Goal: Task Accomplishment & Management: Use online tool/utility

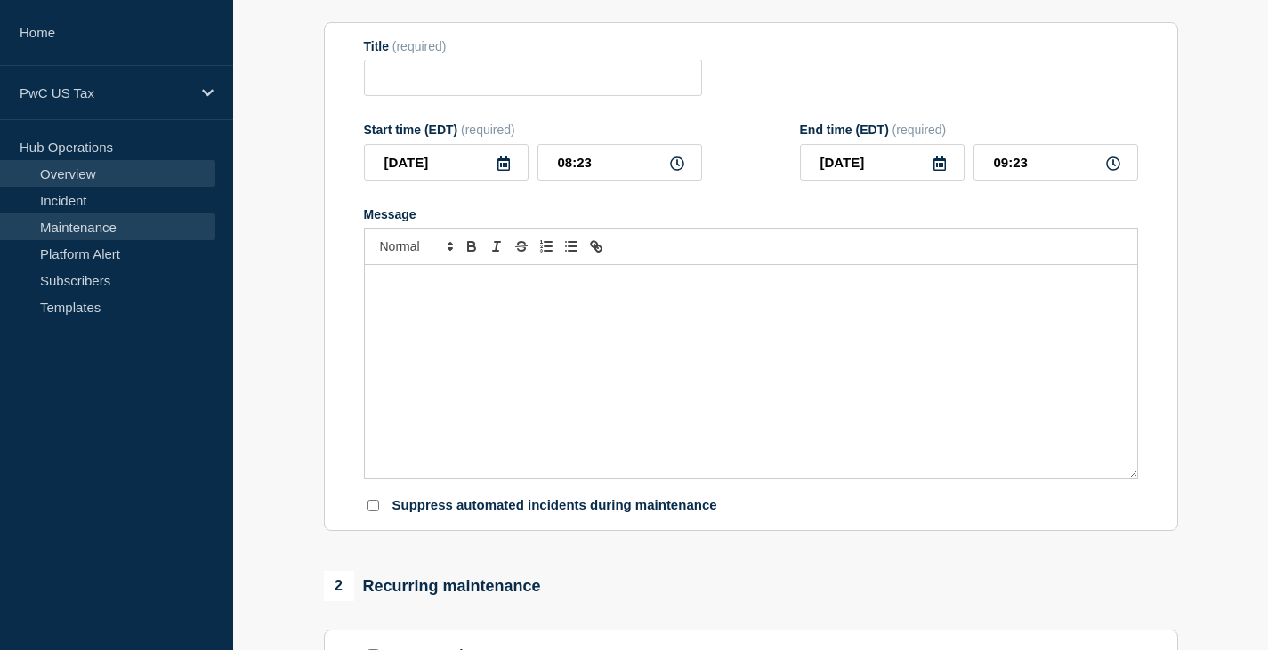
click at [77, 175] on link "Overview" at bounding box center [107, 173] width 215 height 27
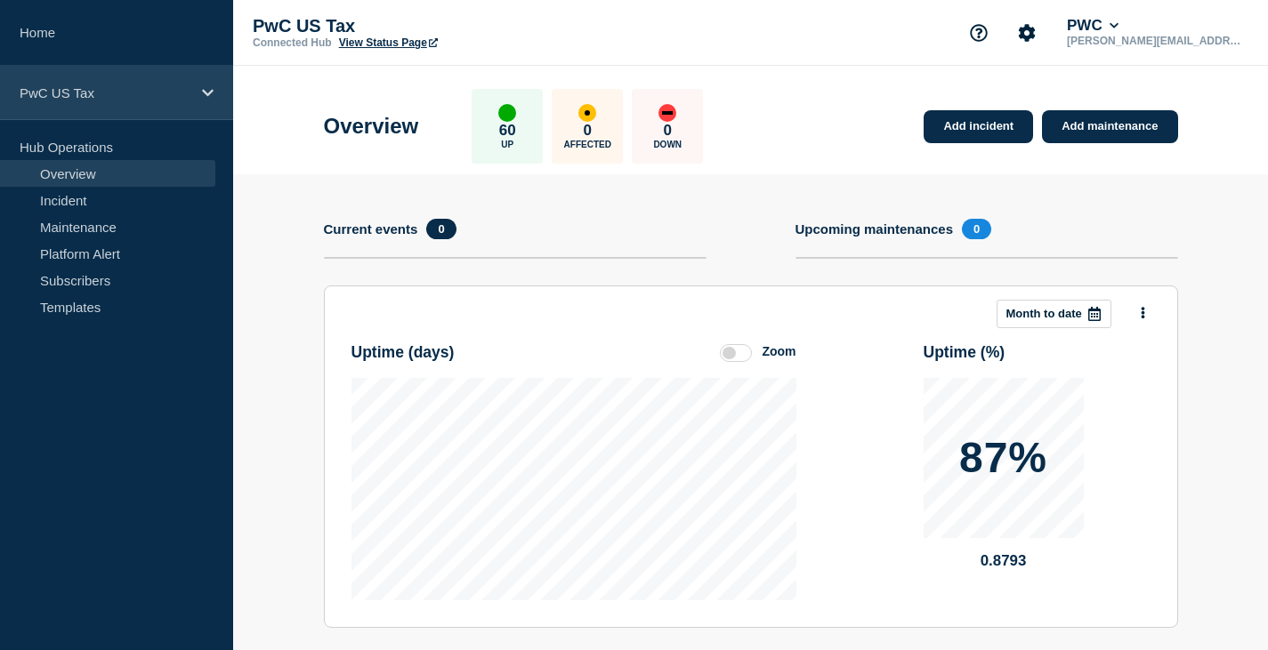
click at [62, 98] on p "PwC US Tax" at bounding box center [105, 92] width 171 height 15
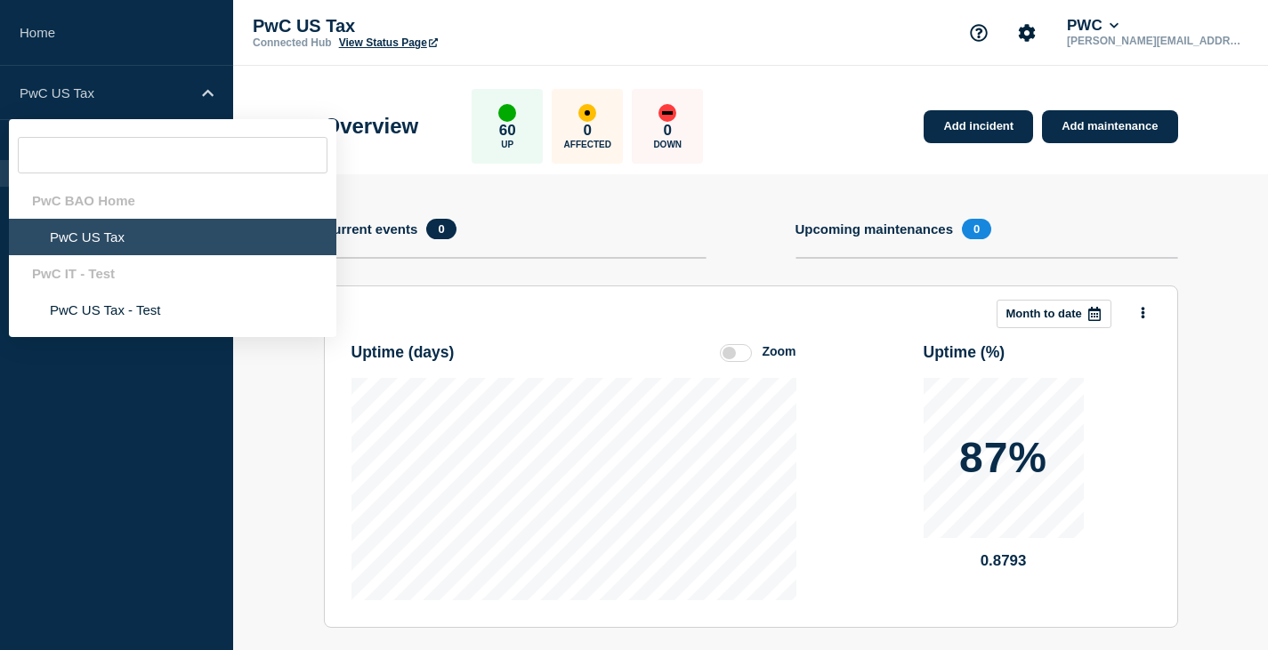
click at [109, 241] on li "PwC US Tax" at bounding box center [172, 237] width 327 height 36
click at [96, 205] on div "PwC BAO Home" at bounding box center [172, 200] width 327 height 36
click at [116, 247] on li "PwC US Tax" at bounding box center [172, 237] width 327 height 36
click at [529, 216] on div "Add incident Add maintenance Current events 0 Upcoming maintenances 0 This mont…" at bounding box center [751, 511] width 854 height 674
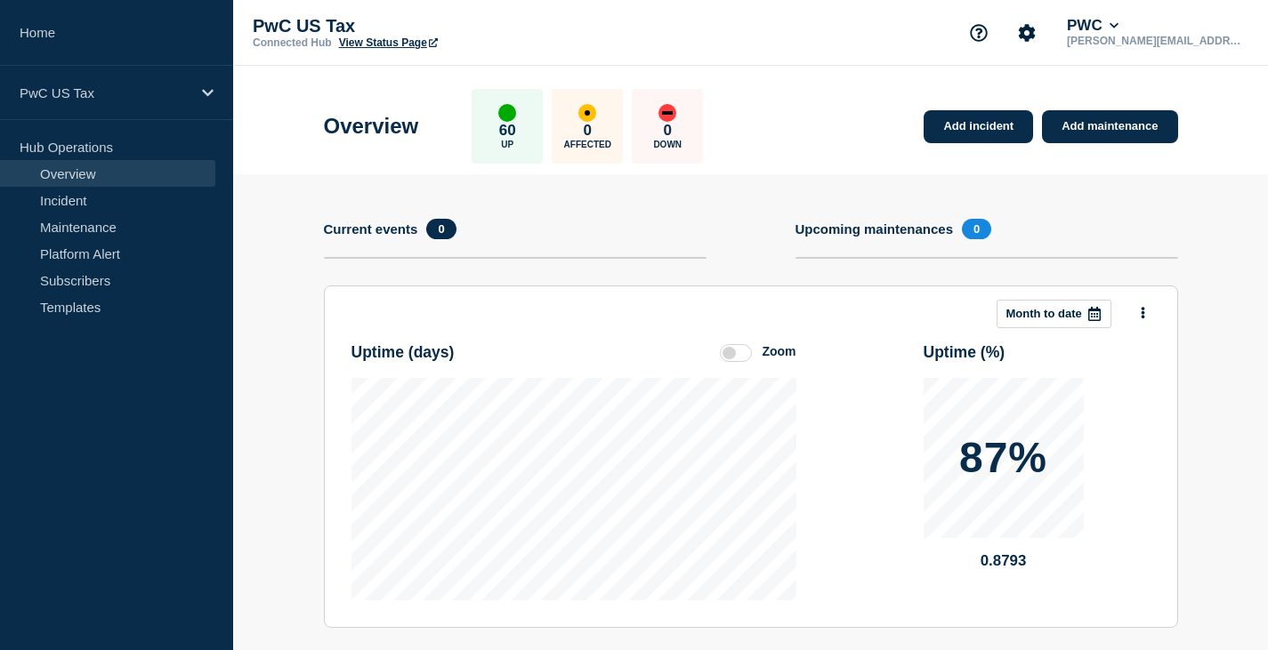
click at [69, 174] on link "Overview" at bounding box center [107, 173] width 215 height 27
click at [65, 226] on link "Maintenance" at bounding box center [107, 227] width 215 height 27
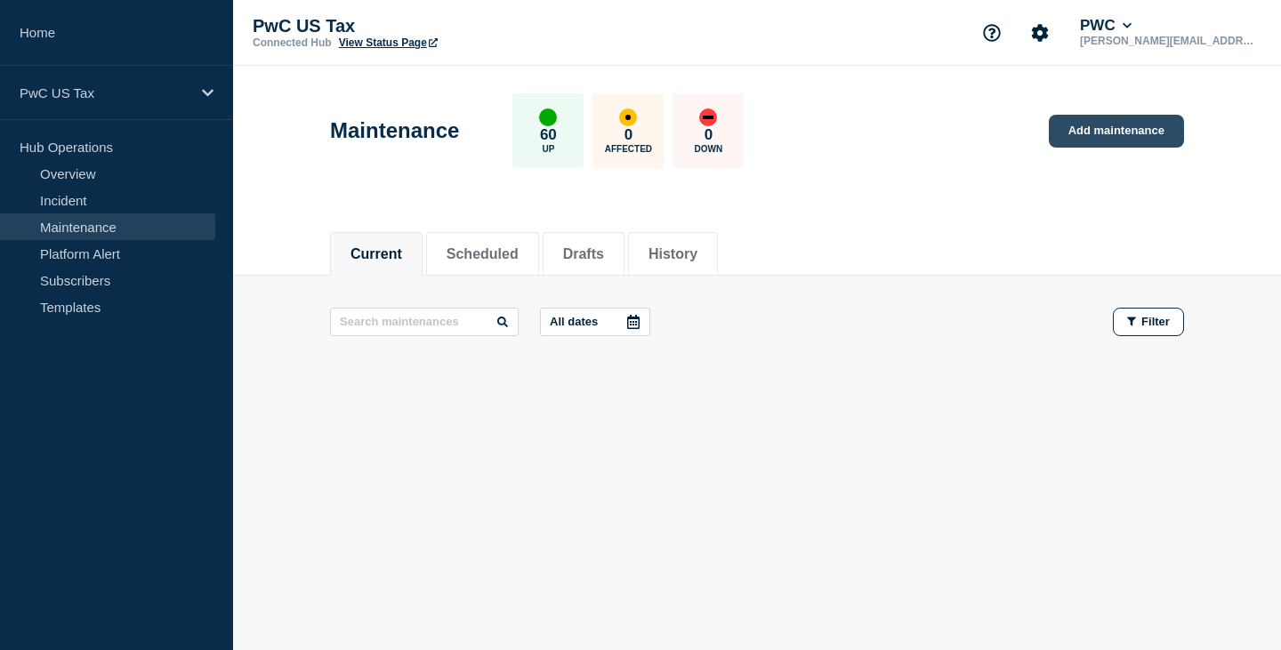
click at [1123, 126] on link "Add maintenance" at bounding box center [1116, 131] width 135 height 33
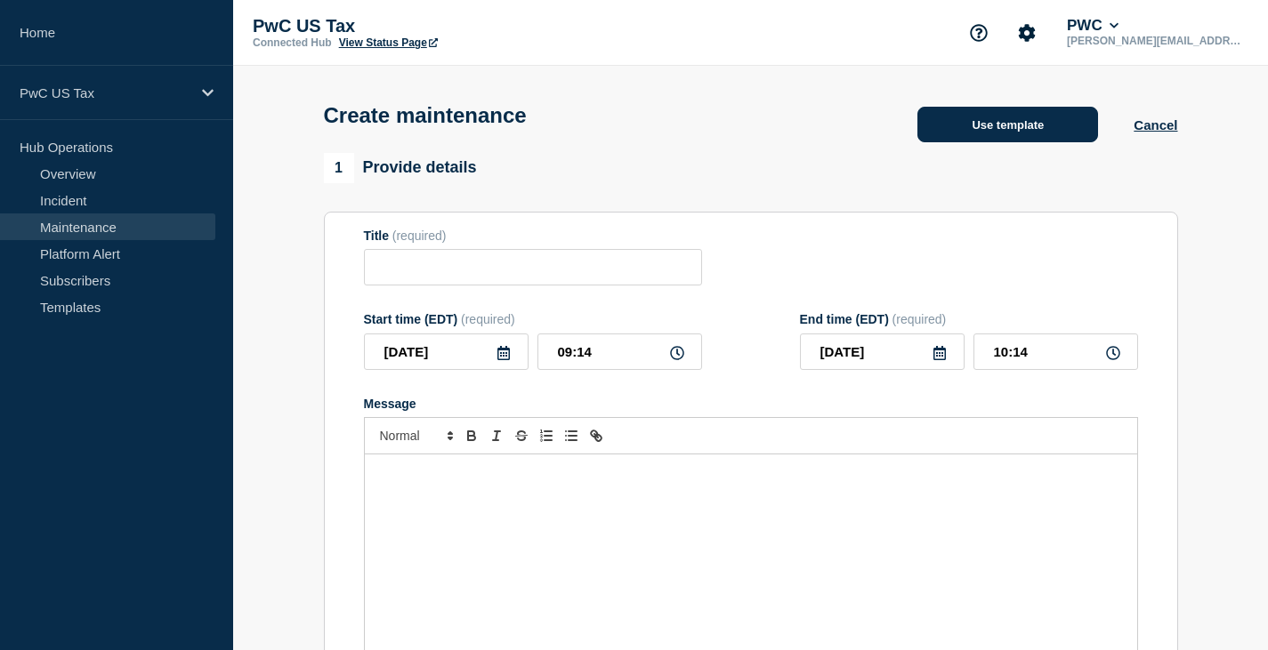
click at [1008, 128] on button "Use template" at bounding box center [1007, 125] width 181 height 36
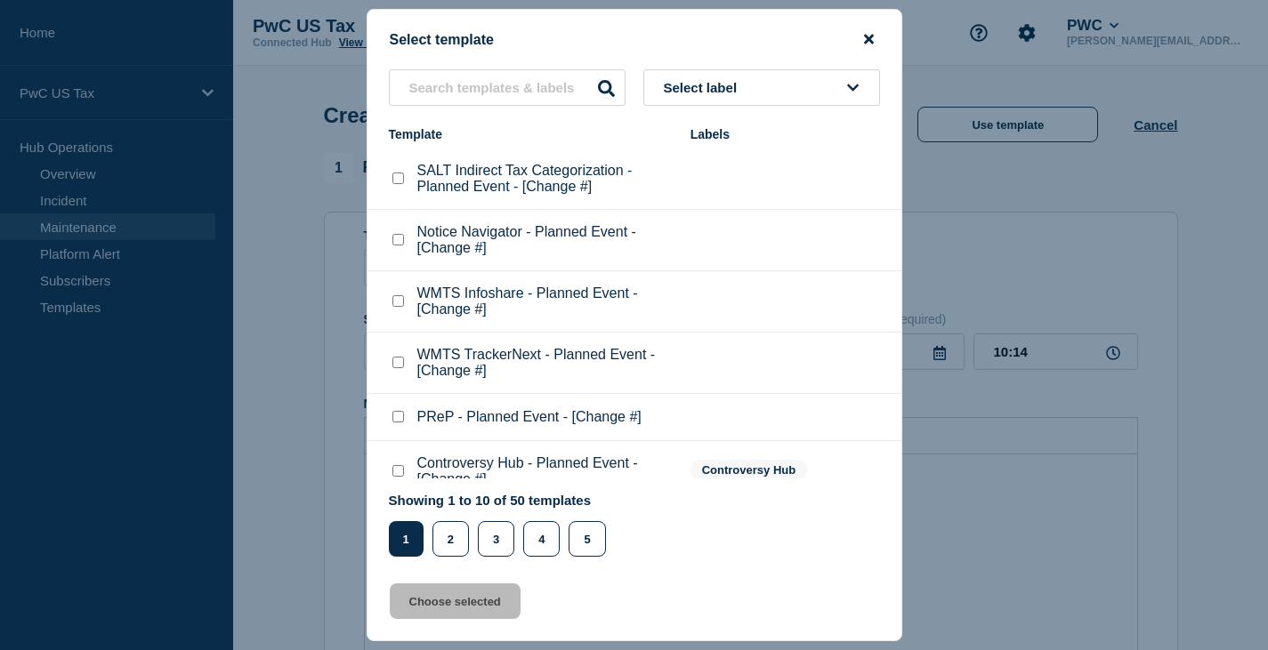
click at [871, 36] on icon "close button" at bounding box center [869, 40] width 10 height 10
